Goal: Task Accomplishment & Management: Manage account settings

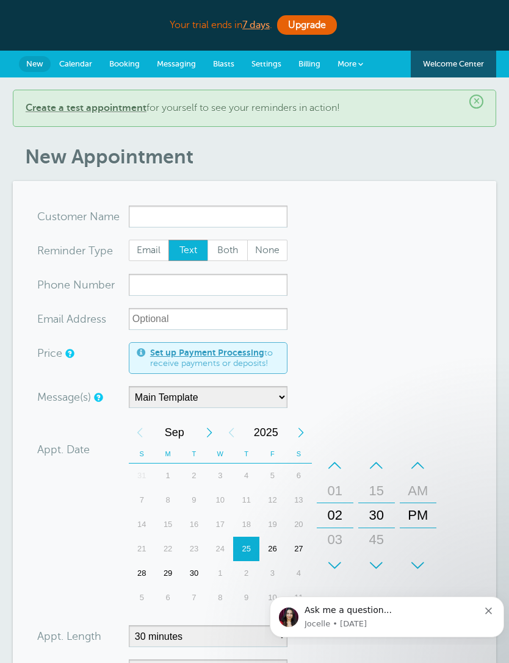
click at [271, 63] on span "Settings" at bounding box center [266, 63] width 30 height 9
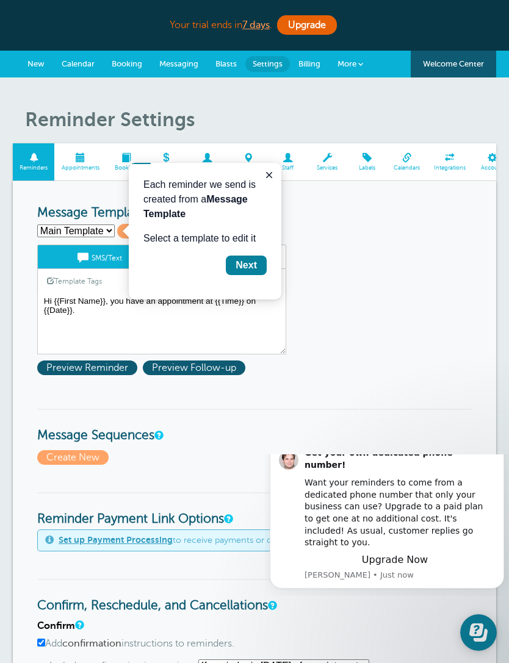
click at [269, 176] on icon "Close guide" at bounding box center [269, 175] width 6 height 6
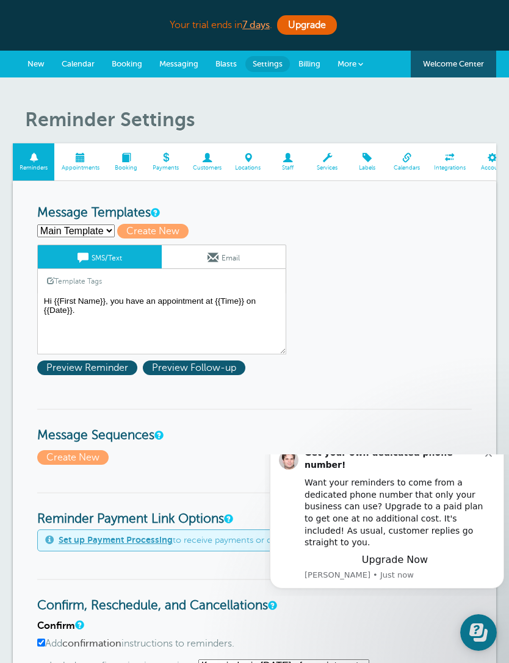
click at [231, 258] on link "Email" at bounding box center [224, 256] width 124 height 23
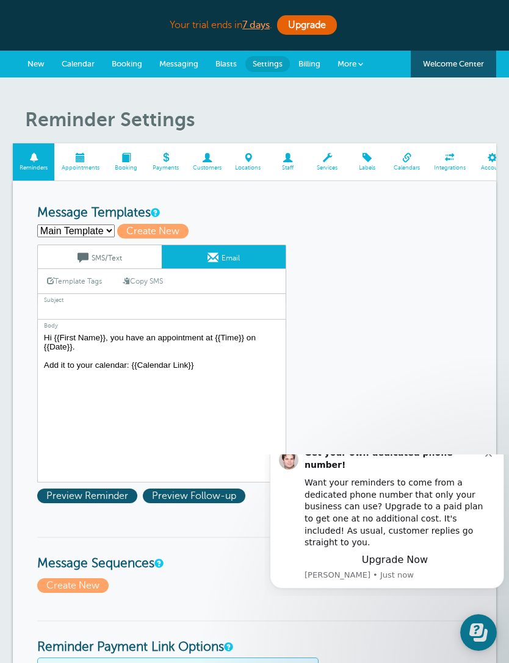
click at [126, 256] on link "SMS/Text" at bounding box center [100, 256] width 124 height 23
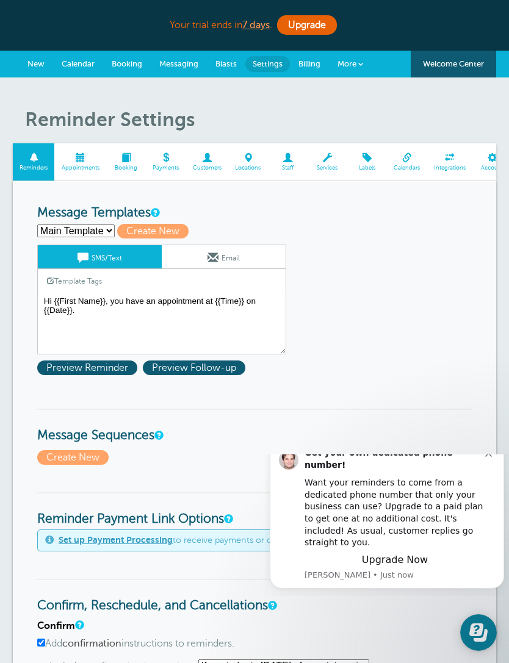
click at [242, 259] on link "Email" at bounding box center [224, 256] width 124 height 23
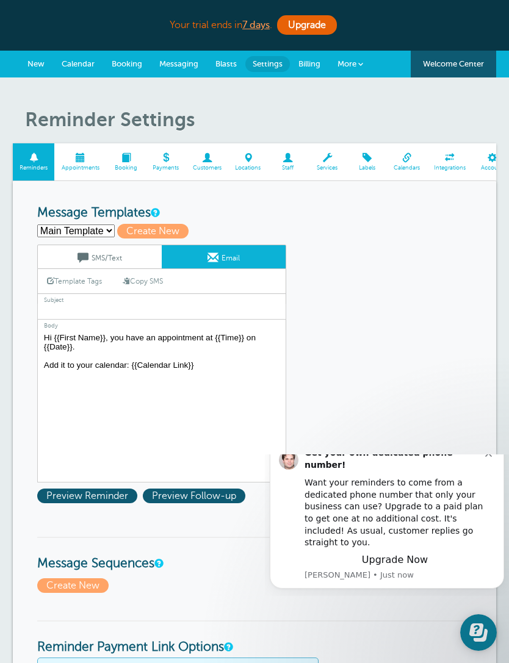
click at [142, 263] on link "SMS/Text" at bounding box center [100, 256] width 124 height 23
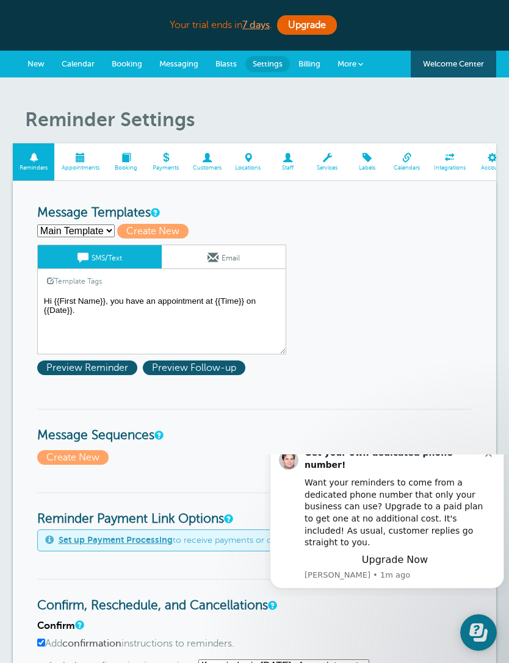
click at [209, 303] on textarea "Hi {{First Name}}, you have an appointment at {{Time}} on {{Date}}." at bounding box center [161, 324] width 249 height 61
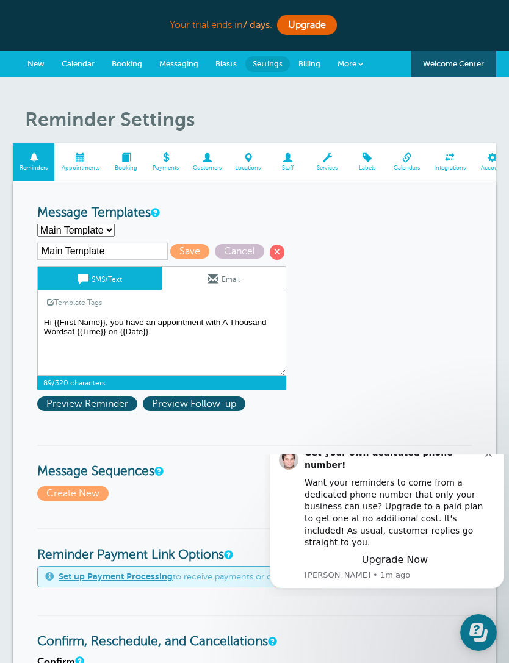
type textarea "Hi {{First Name}}, you have an appointment with A Thousand Words at {{Time}} on…"
click at [241, 282] on link "Email" at bounding box center [224, 278] width 124 height 23
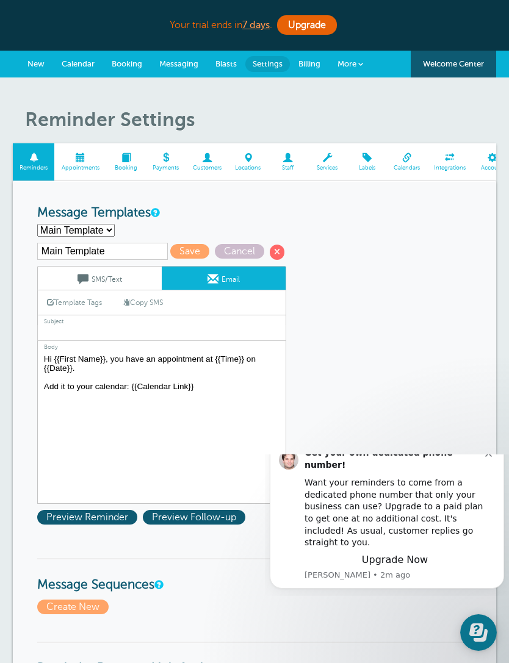
click at [211, 365] on textarea "Hi {{First Name}}, you have an appointment at {{Time}} on {{Date}}. Add it to y…" at bounding box center [161, 427] width 249 height 153
click at [156, 301] on link "Copy SMS" at bounding box center [142, 302] width 59 height 23
type textarea "Hi {{First Name}}, you have an appointment with A Thousand Words at {{Time}} on…"
click at [75, 330] on input "text" at bounding box center [161, 333] width 249 height 16
click at [41, 336] on input "Appointment reminder" at bounding box center [161, 333] width 249 height 16
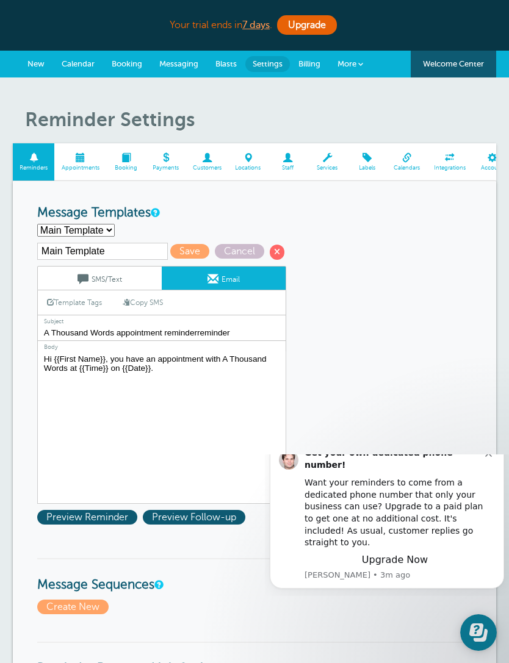
click at [258, 335] on input "A Thousand Words appointment reminderreminder" at bounding box center [161, 333] width 249 height 16
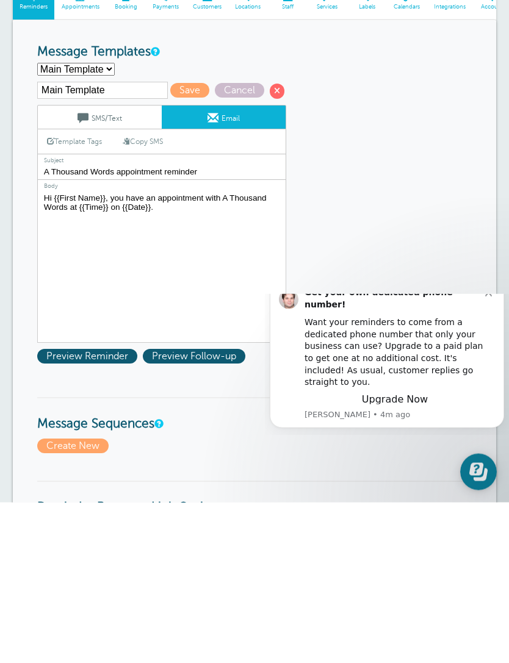
type input "A Thousand Words appointment reminder"
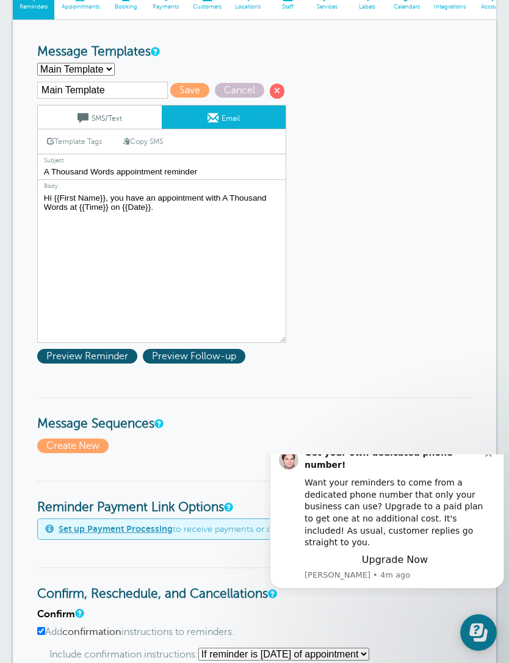
click at [159, 80] on form "Reminder Schedule 1st reminder: Immediately 1 2 3 4 5 6 7 8 9 10 11 12 13 14 15…" at bounding box center [254, 619] width 434 height 1148
click at [160, 85] on div "Main Template Save Cancel SMS/Text Email Template Tags Copy SMS Click to add a …" at bounding box center [177, 212] width 281 height 261
click at [165, 85] on div "Main Template Save Cancel SMS/Text Email Template Tags Copy SMS Click to add a …" at bounding box center [177, 212] width 281 height 261
click at [170, 88] on span "Save" at bounding box center [189, 90] width 39 height 15
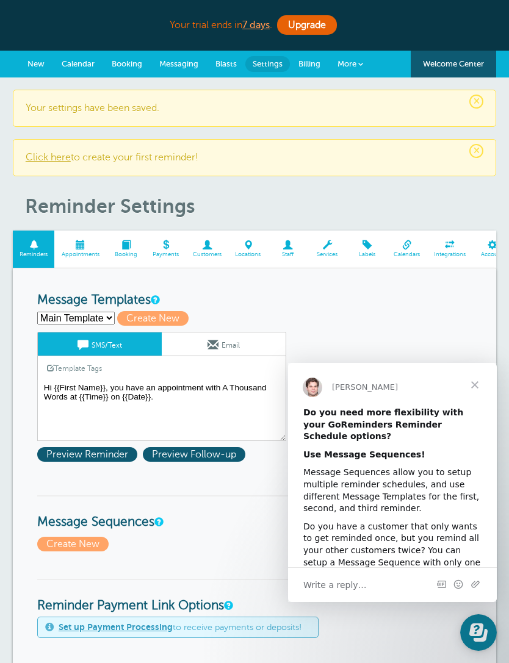
click at [479, 392] on span "Close" at bounding box center [475, 385] width 44 height 44
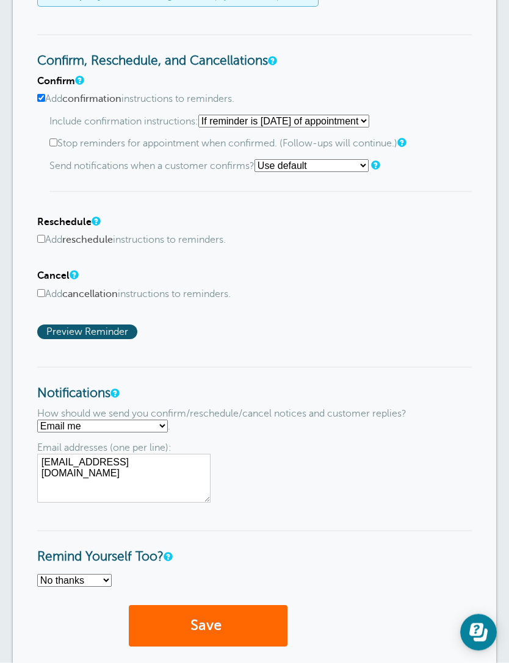
scroll to position [642, 0]
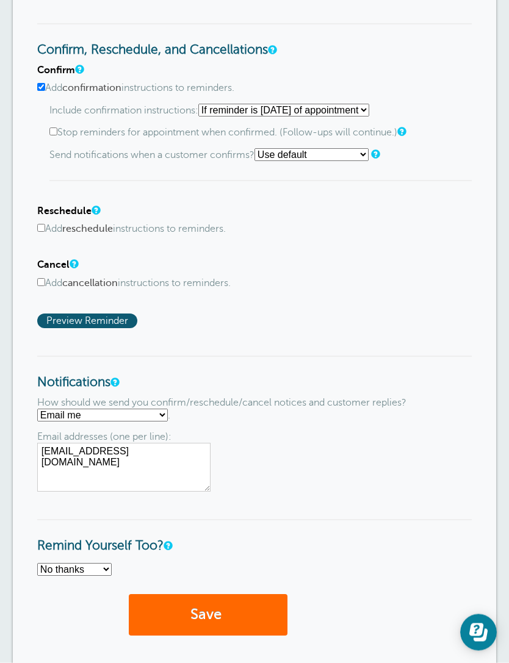
click at [168, 422] on select "Text me Email me Don't send me notifications" at bounding box center [102, 415] width 131 height 13
select select "4"
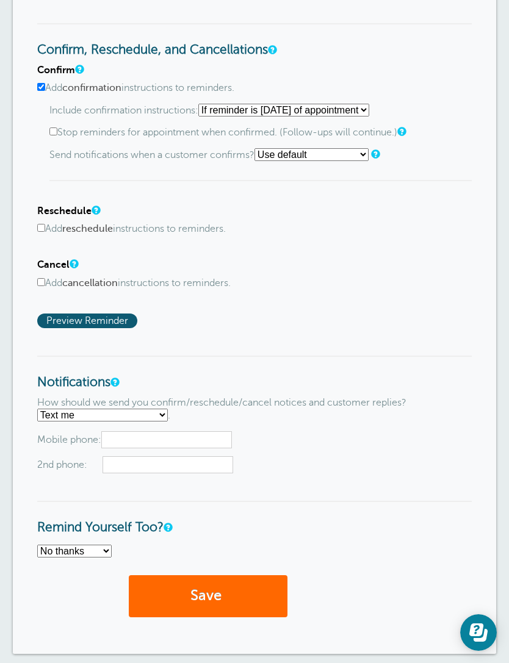
click at [140, 448] on input "text" at bounding box center [166, 439] width 131 height 17
type input "5189829486"
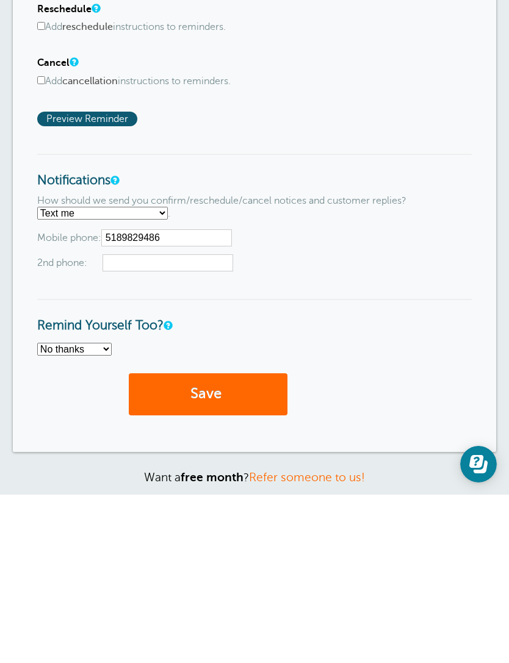
scroll to position [696, 0]
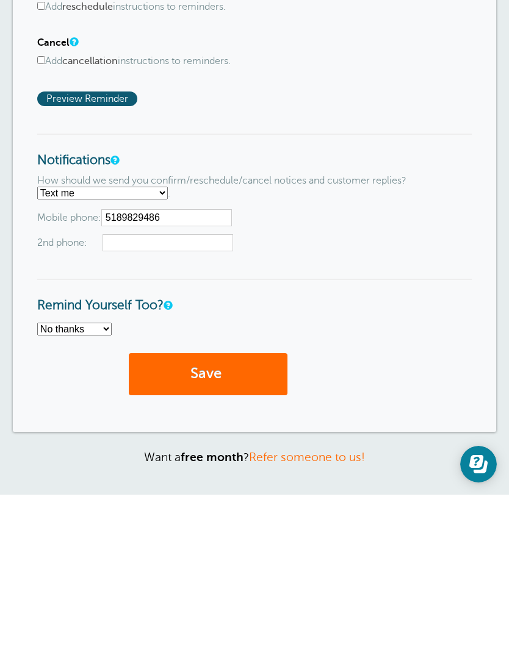
click at [112, 491] on select "No thanks Yes, text me Yes, email me" at bounding box center [74, 497] width 74 height 13
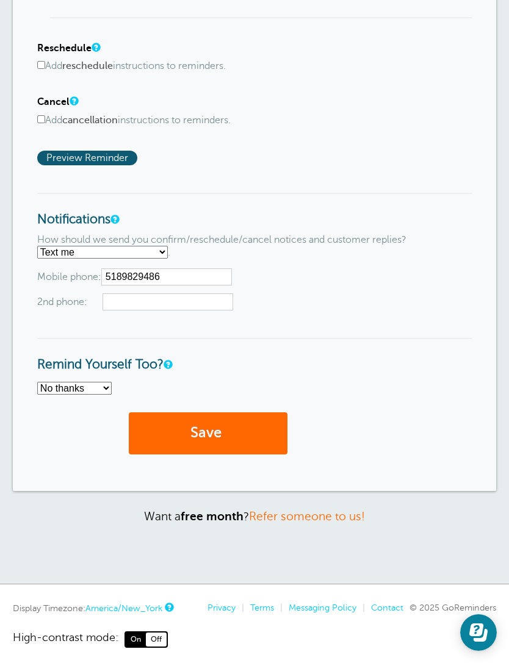
select select "4"
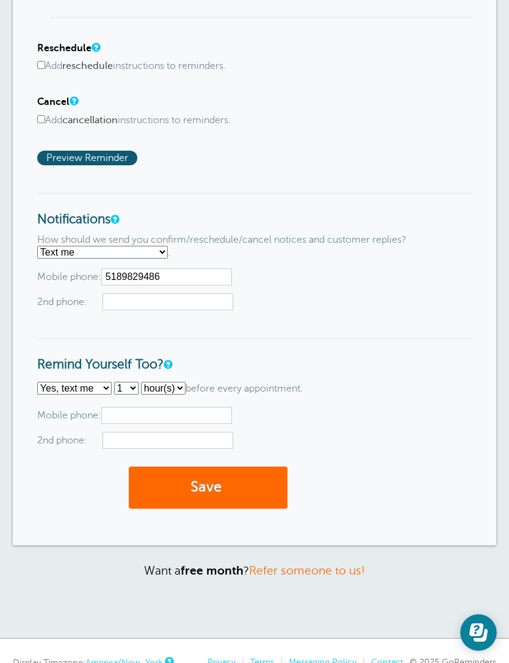
click at [137, 424] on input "text" at bounding box center [166, 415] width 131 height 17
type input "5189829486"
click at [184, 285] on input "5189829486" at bounding box center [166, 276] width 131 height 17
type input "518-982-9486"
click at [184, 424] on input "5189829486" at bounding box center [166, 415] width 131 height 17
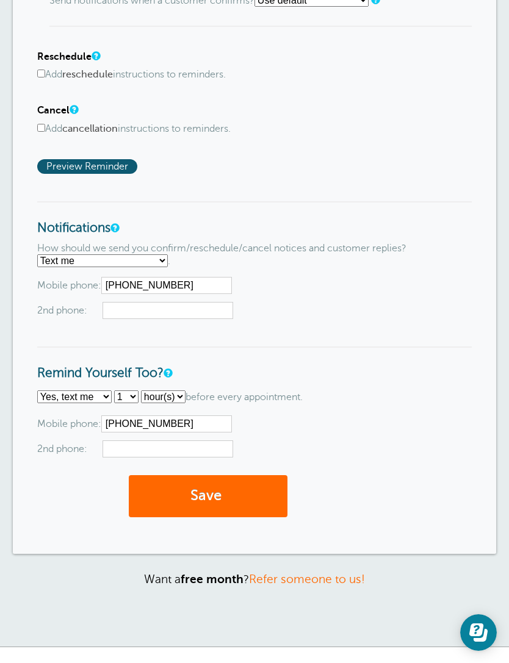
scroll to position [796, 0]
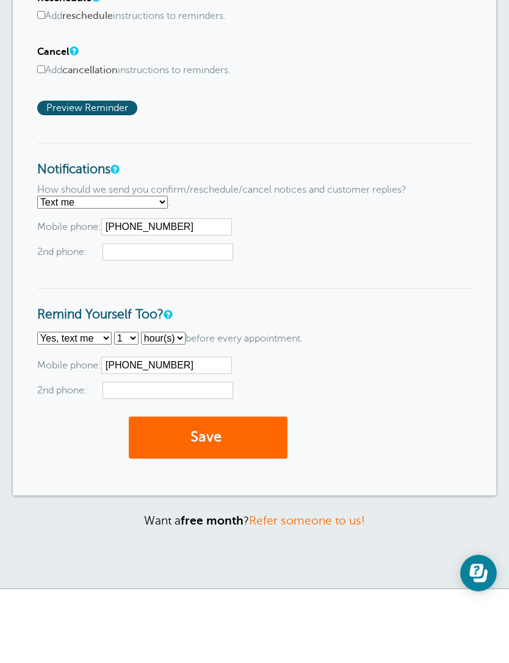
type input "518-982-9486"
click at [139, 392] on select "1 2 3 4 5 6 7 8 9 10 11 12 13 14 15 16 17 18 19 20 21 22 23 24 25 26 27 28 29 30" at bounding box center [126, 398] width 24 height 13
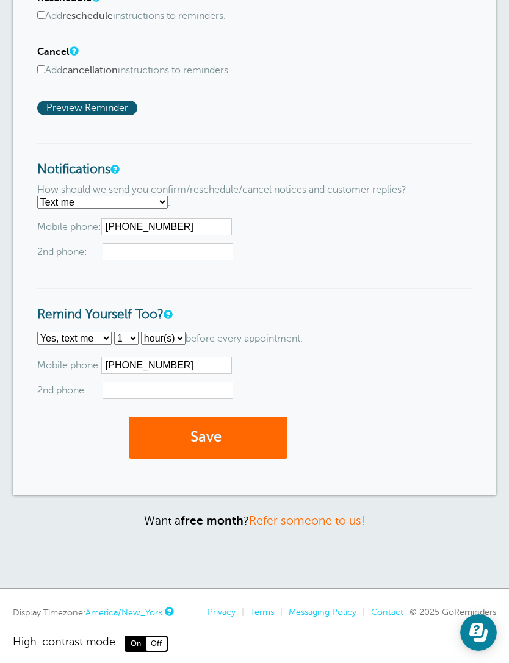
select select "2"
click at [220, 453] on button "Save" at bounding box center [208, 438] width 159 height 42
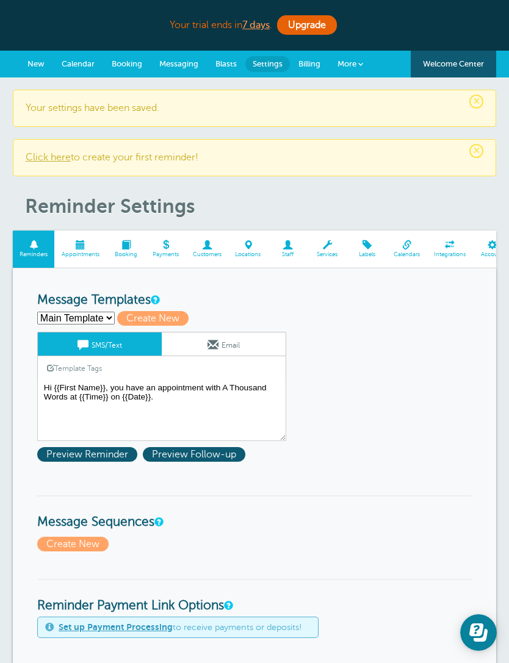
click at [231, 341] on link "Email" at bounding box center [224, 344] width 124 height 23
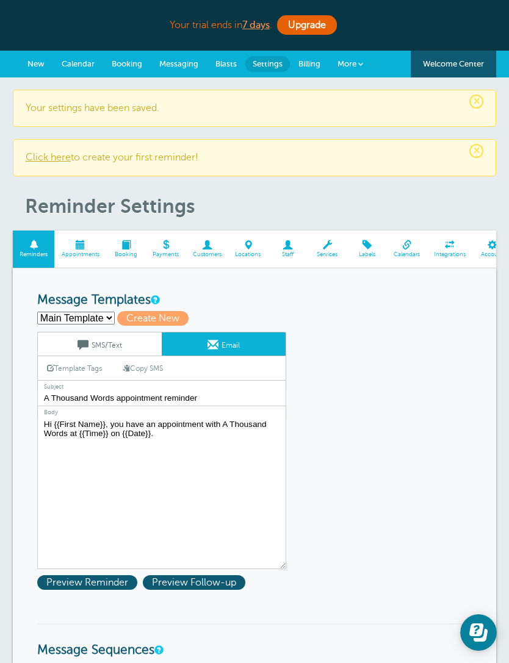
click at [122, 345] on link "SMS/Text" at bounding box center [100, 344] width 124 height 23
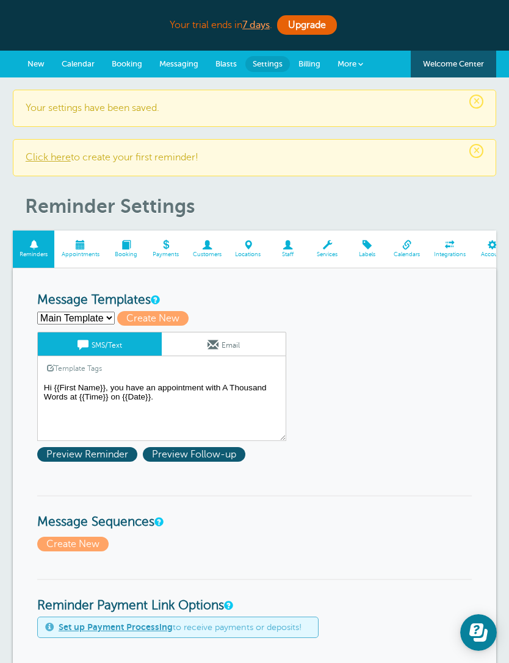
click at [38, 59] on span "New" at bounding box center [35, 63] width 17 height 9
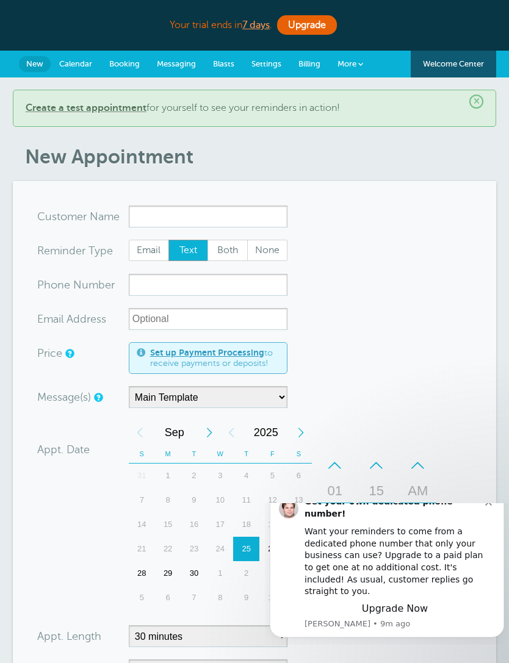
click at [499, 524] on div "Get your own dedicated phone number! Want your reminders to come from a dedicat…" at bounding box center [387, 562] width 234 height 149
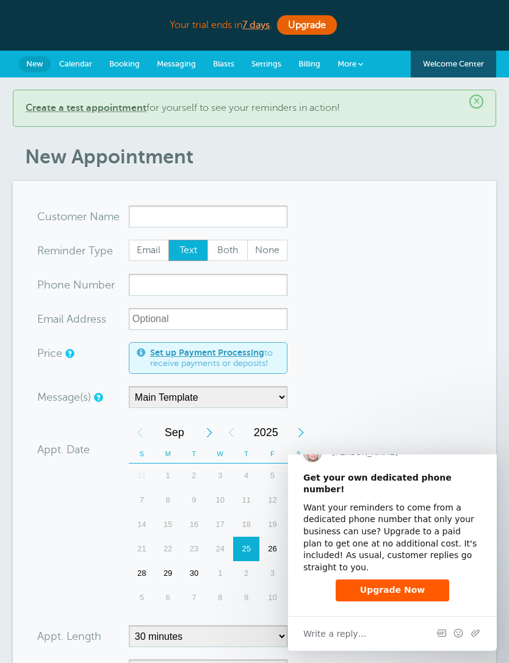
click at [481, 472] on span "Close" at bounding box center [475, 450] width 44 height 44
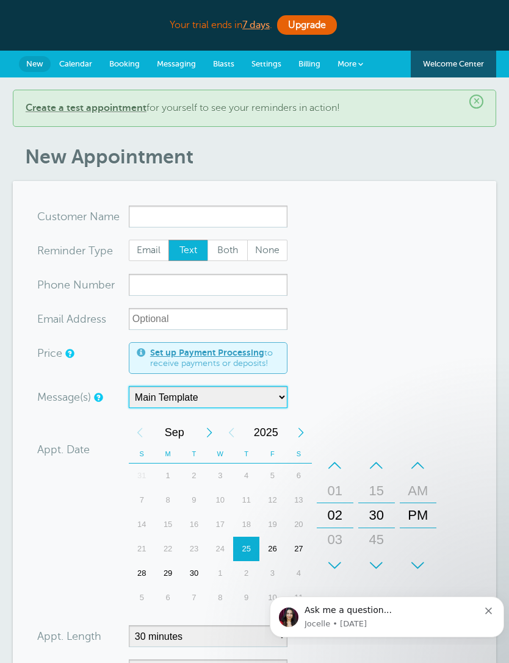
click at [277, 394] on select "Main Template" at bounding box center [208, 397] width 159 height 22
click at [348, 348] on form "You are creating a new customer. To use an existing customer select one from th…" at bounding box center [254, 507] width 434 height 603
click at [311, 52] on link "Billing" at bounding box center [309, 64] width 39 height 27
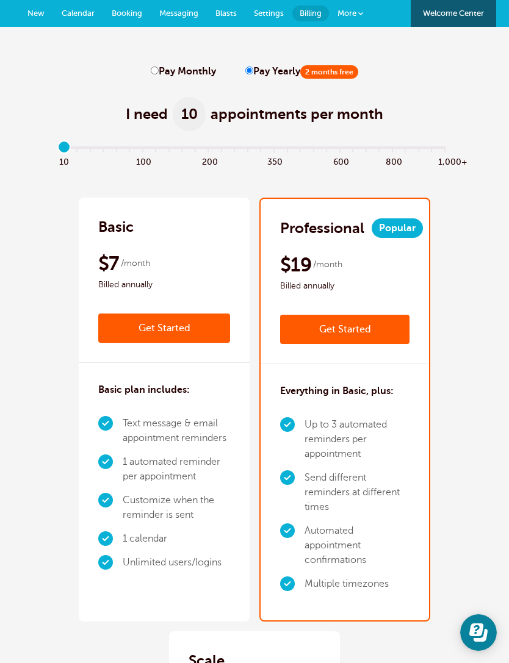
click at [64, 149] on input "range" at bounding box center [254, 150] width 395 height 2
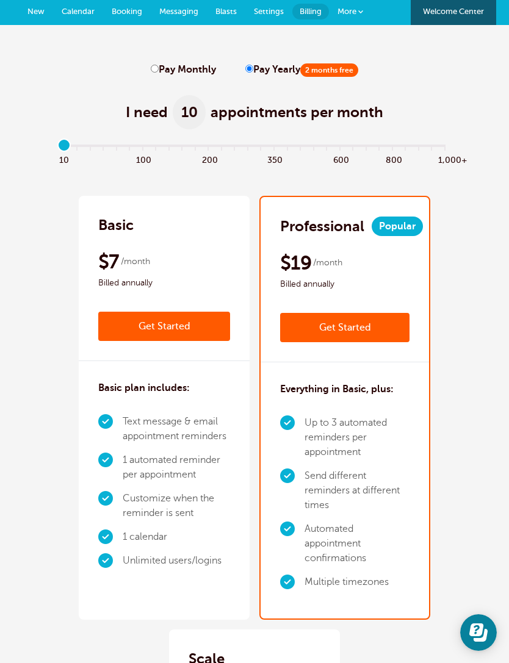
scroll to position [4, 0]
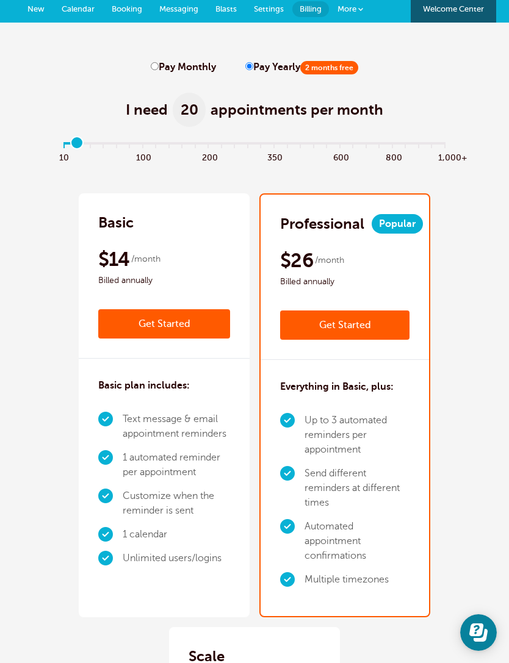
type input "1"
click at [153, 66] on input "Pay Monthly" at bounding box center [155, 66] width 8 height 8
radio input "true"
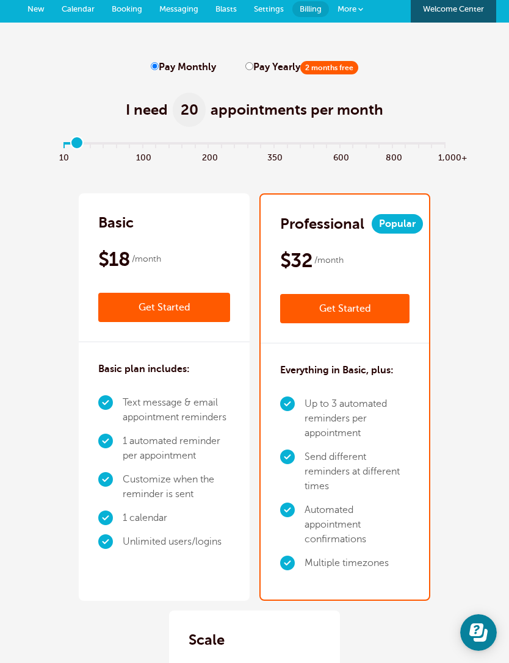
click at [271, 4] on link "Settings" at bounding box center [268, 9] width 47 height 27
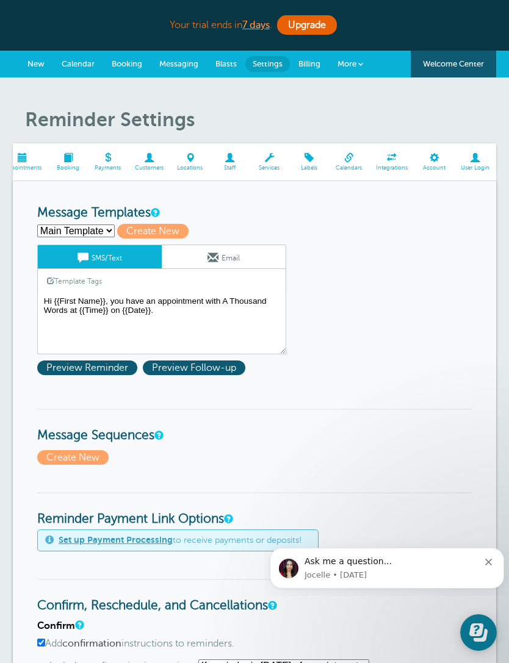
scroll to position [0, 58]
click at [477, 160] on span at bounding box center [475, 157] width 42 height 9
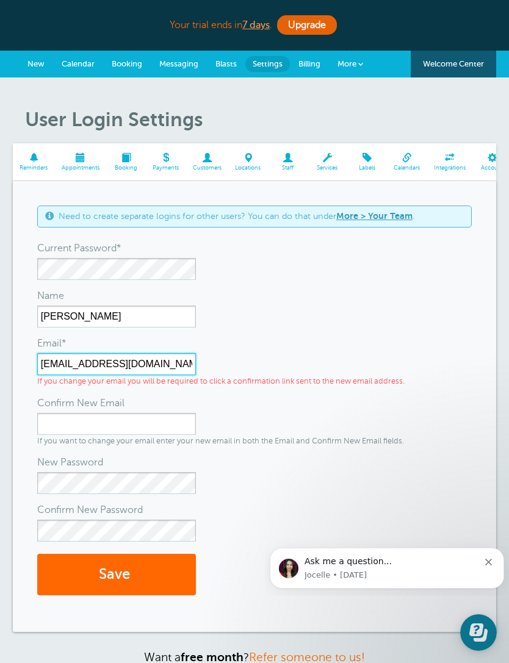
click at [132, 362] on input "[EMAIL_ADDRESS][DOMAIN_NAME]" at bounding box center [116, 364] width 159 height 22
type input "j"
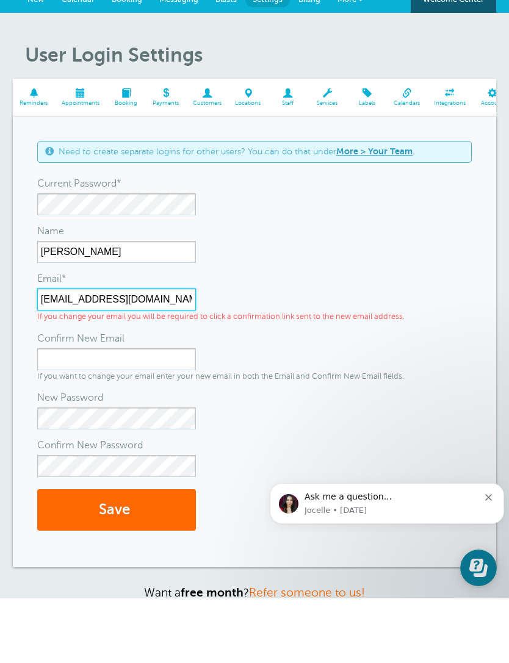
type input "[EMAIL_ADDRESS][DOMAIN_NAME]"
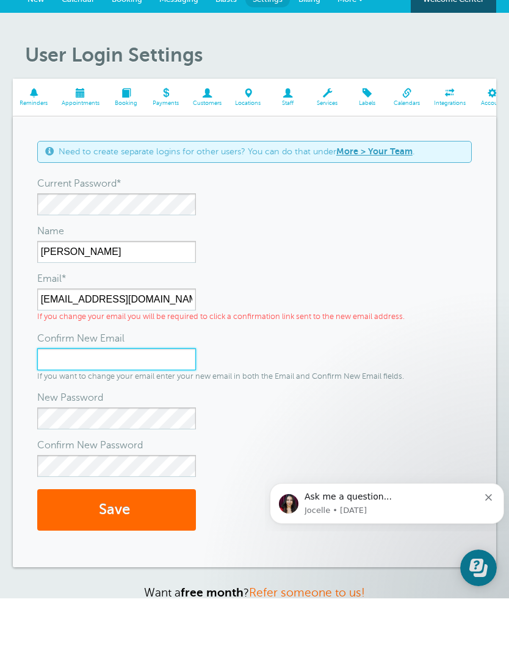
click at [84, 413] on div "If you want to change your email enter your new email in both the Email and Con…" at bounding box center [220, 430] width 367 height 34
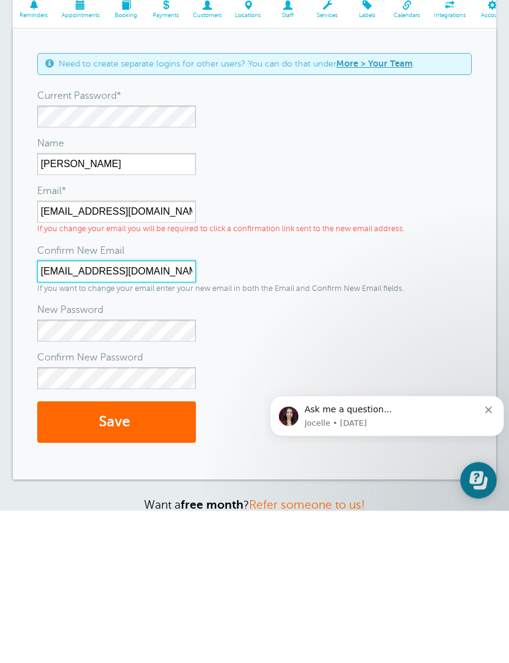
type input "[EMAIL_ADDRESS][DOMAIN_NAME]"
click at [128, 554] on button "Save" at bounding box center [116, 575] width 159 height 42
